Goal: Use online tool/utility: Utilize a website feature to perform a specific function

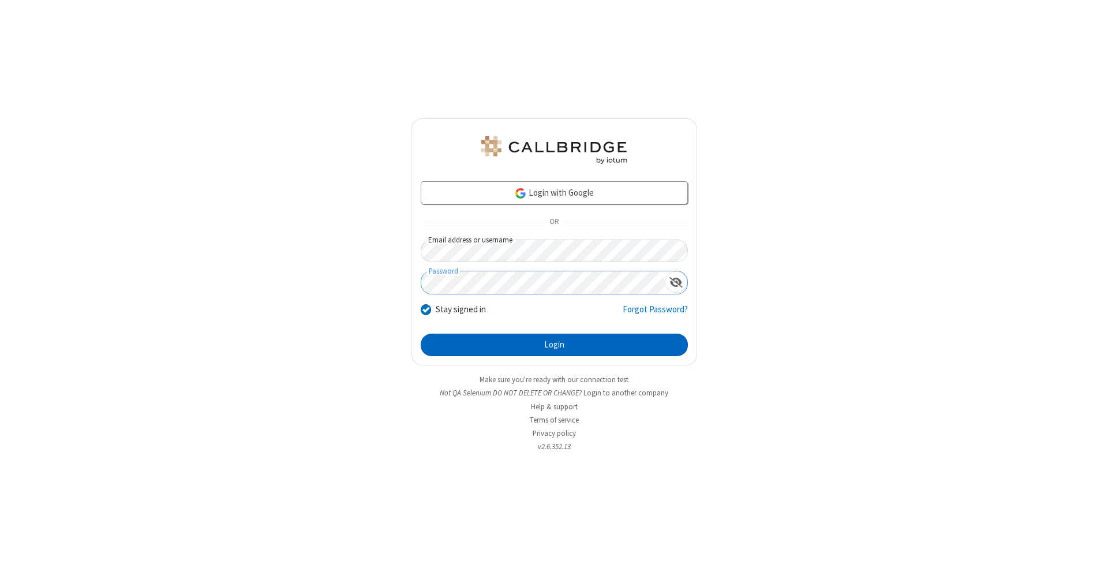
click at [554, 345] on button "Login" at bounding box center [554, 344] width 267 height 23
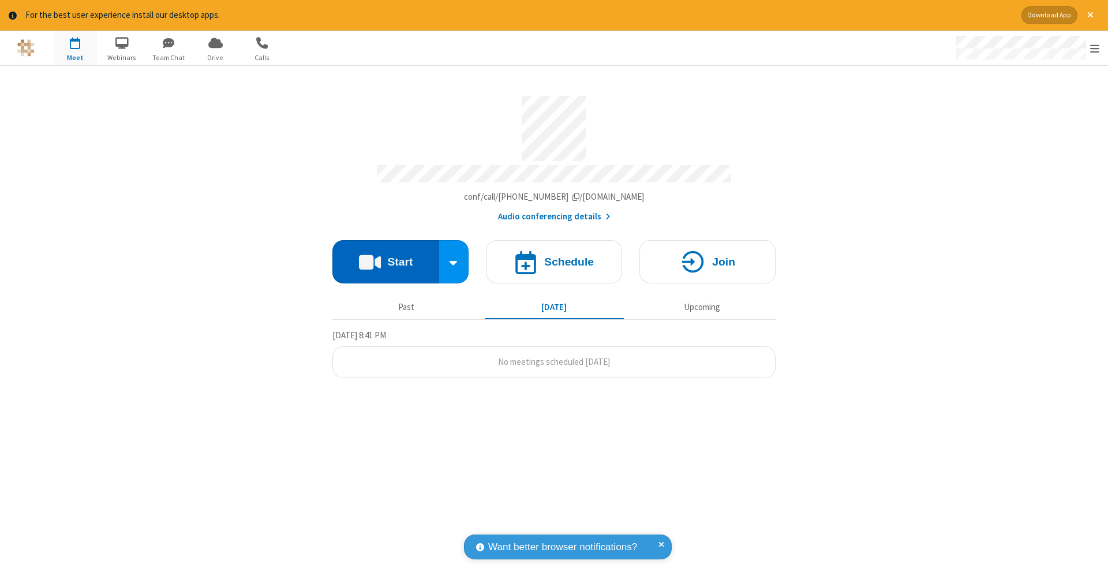
click at [385, 256] on button "Start" at bounding box center [385, 261] width 107 height 43
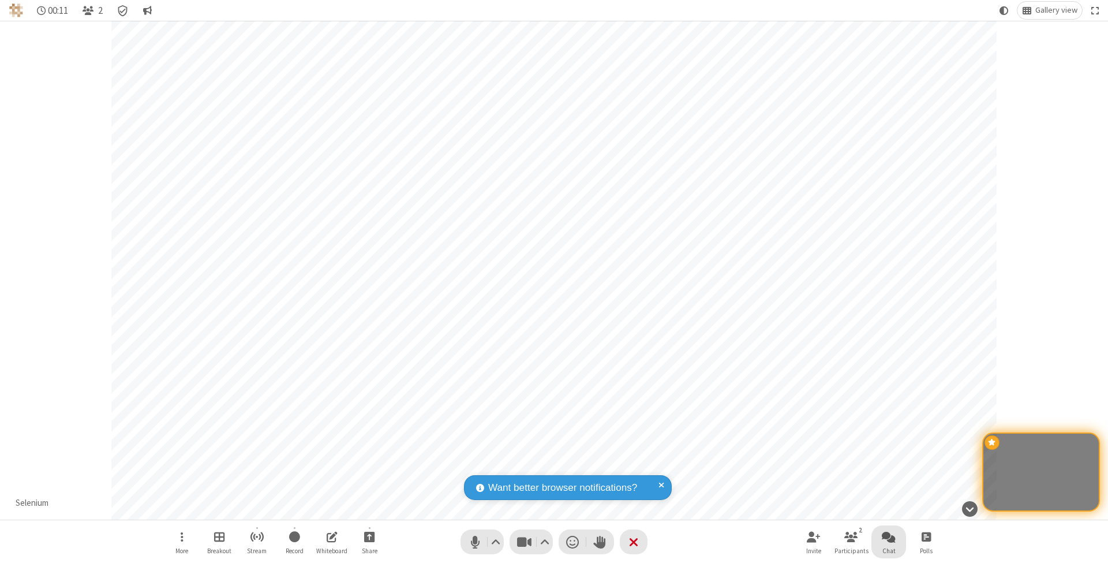
click at [888, 536] on span "Open chat" at bounding box center [889, 536] width 14 height 14
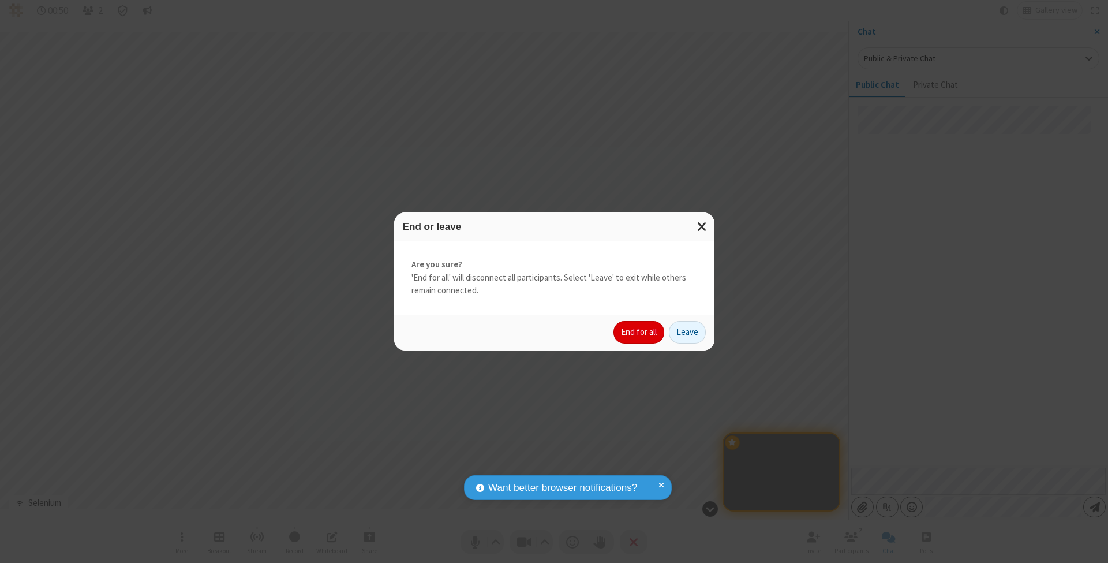
click at [639, 331] on button "End for all" at bounding box center [638, 332] width 51 height 23
